Goal: Check status: Check status

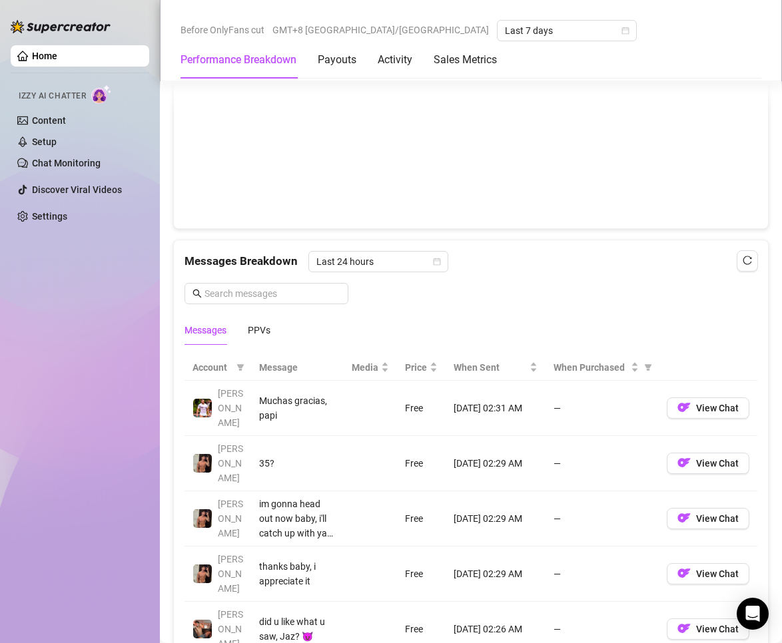
scroll to position [1114, 0]
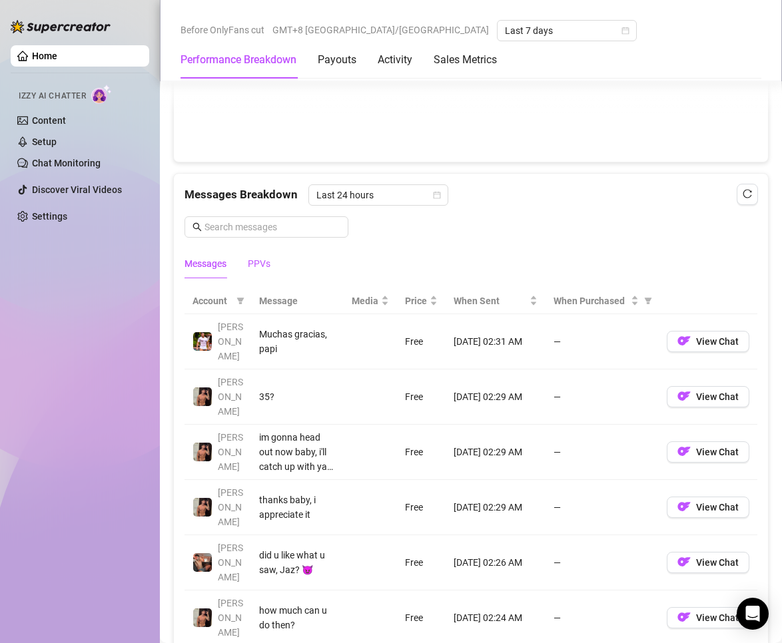
click at [267, 268] on div "PPVs" at bounding box center [259, 263] width 23 height 15
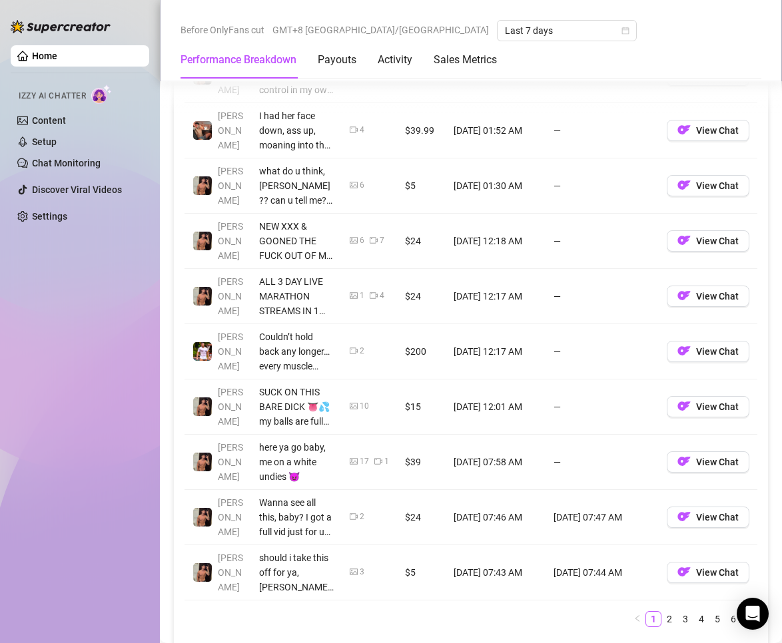
scroll to position [1447, 0]
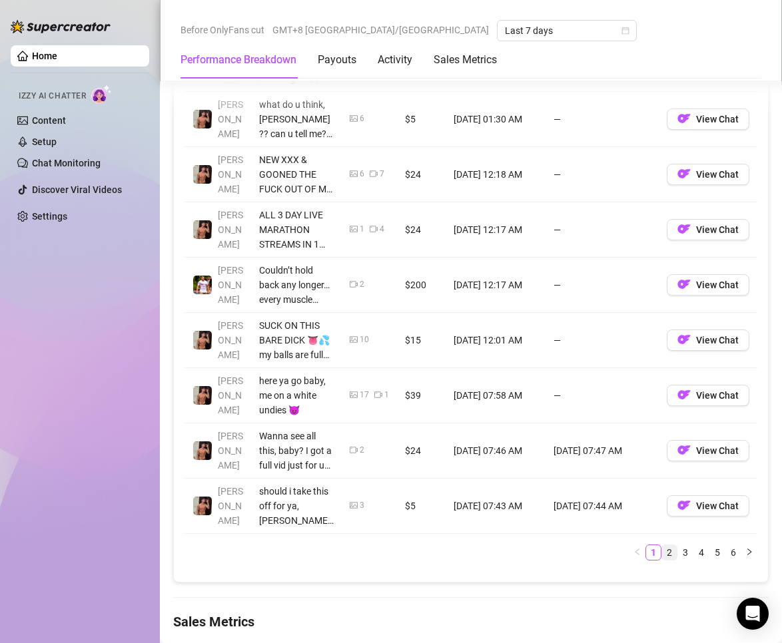
click at [662, 553] on link "2" at bounding box center [669, 552] width 15 height 15
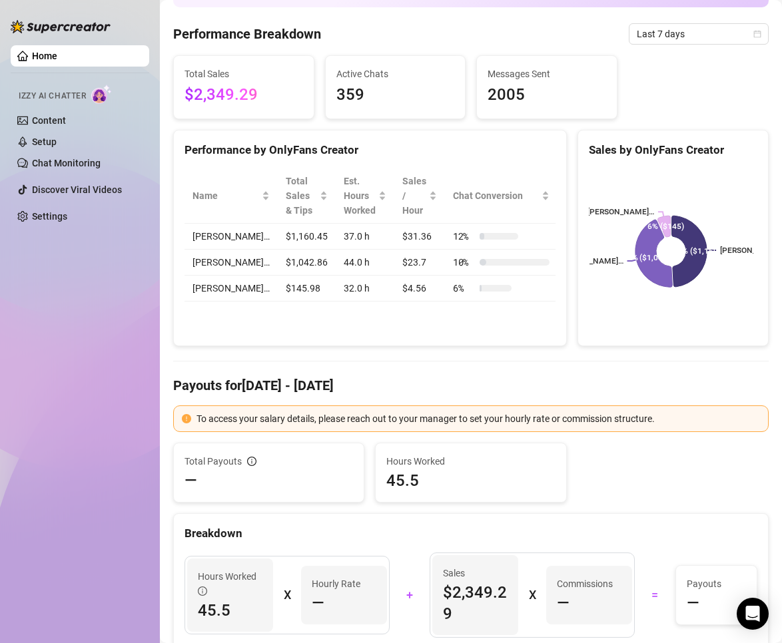
scroll to position [0, 0]
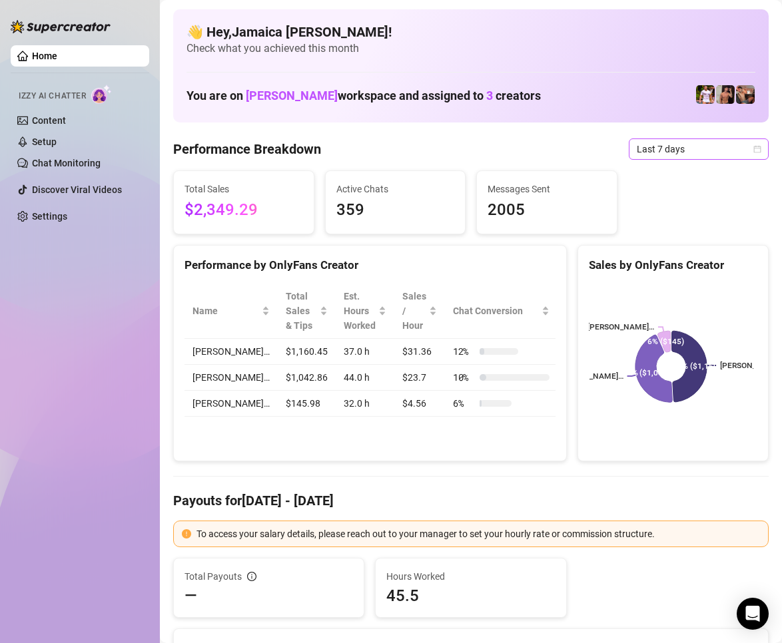
click at [648, 152] on span "Last 7 days" at bounding box center [698, 149] width 124 height 20
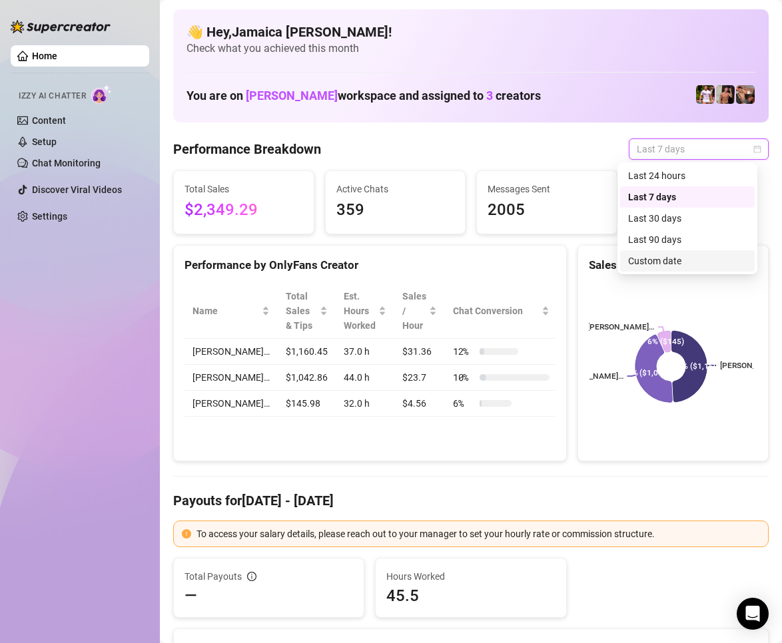
click at [680, 258] on div "Custom date" at bounding box center [687, 261] width 118 height 15
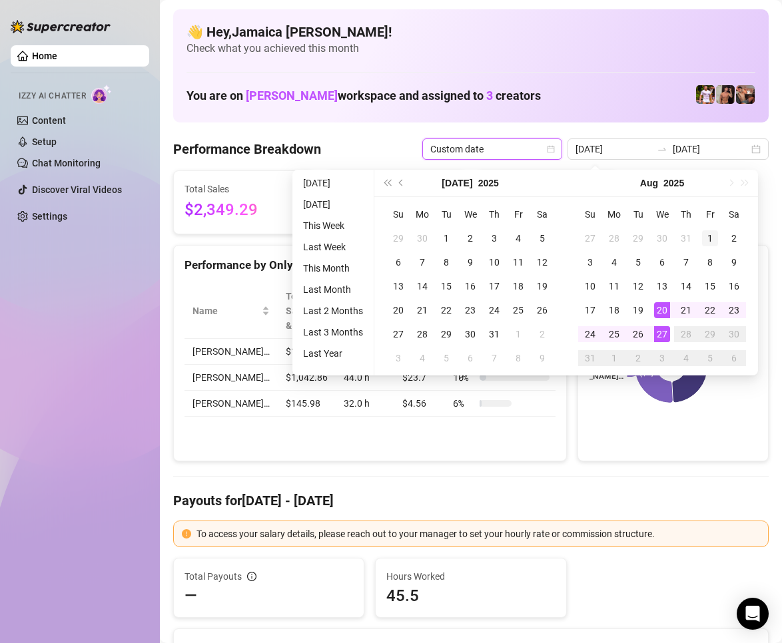
type input "[DATE]"
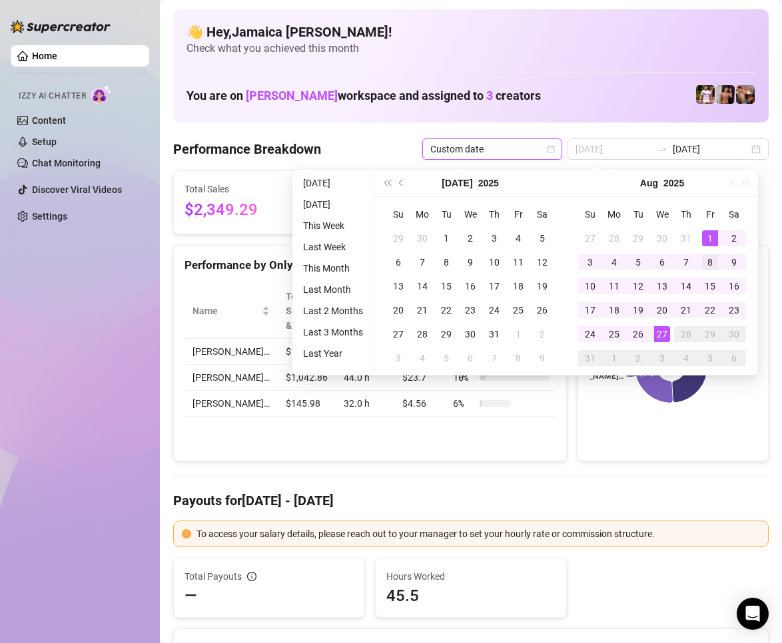
drag, startPoint x: 715, startPoint y: 233, endPoint x: 705, endPoint y: 253, distance: 22.3
click at [714, 235] on div "1" at bounding box center [710, 238] width 16 height 16
type input "[DATE]"
click at [640, 341] on div "26" at bounding box center [638, 334] width 16 height 16
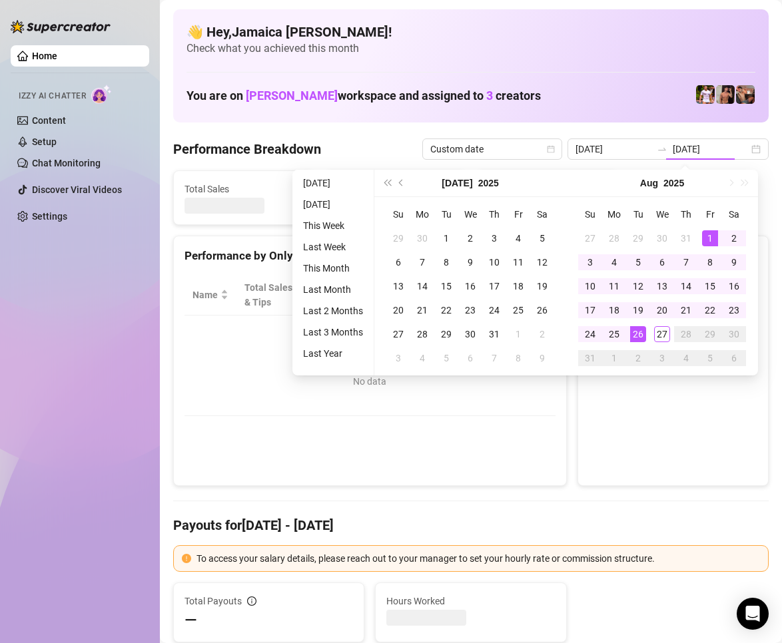
type input "[DATE]"
